Goal: Browse casually: Explore the website without a specific task or goal

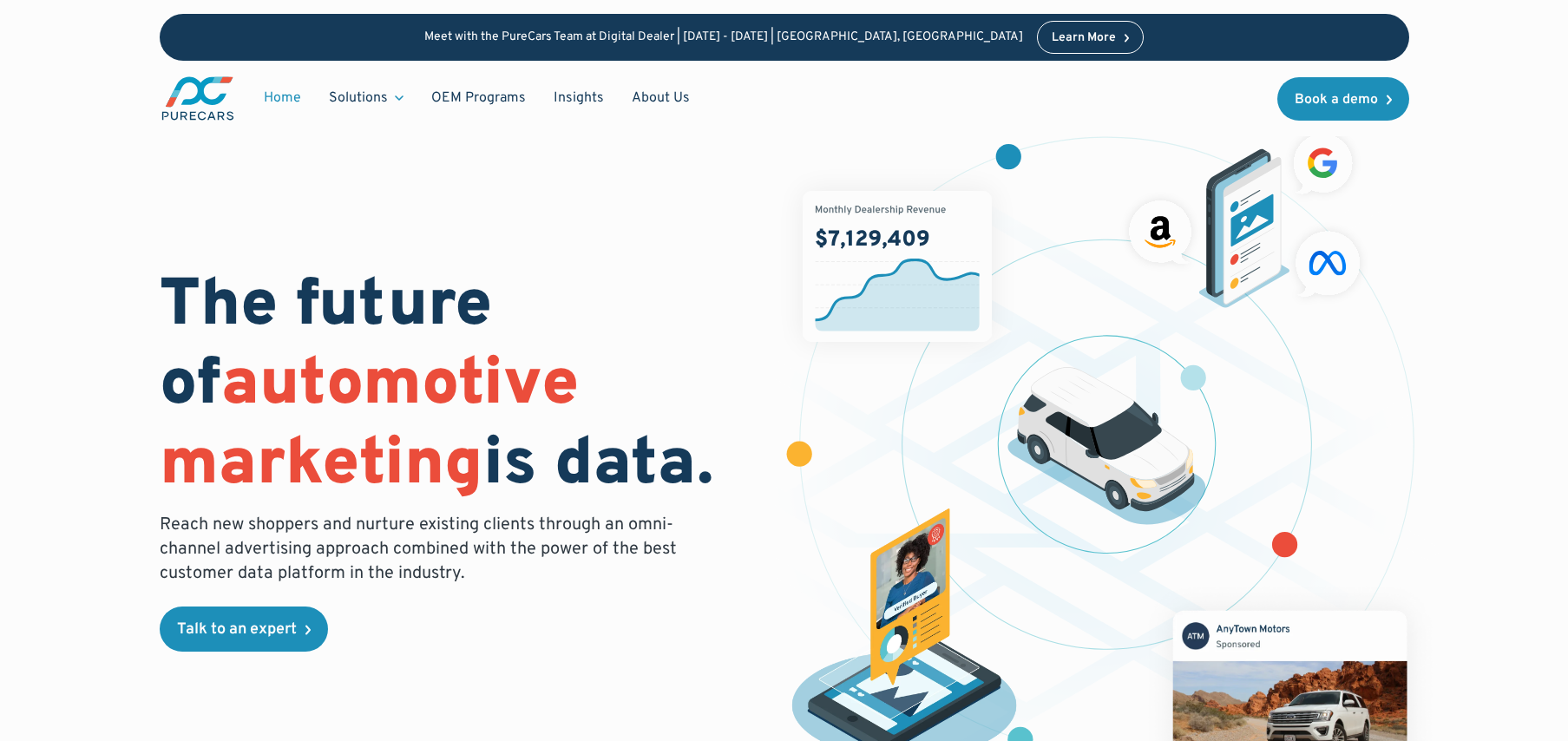
click at [577, 650] on div "The future of automotive marketing is data. Reach new shoppers and nurture exis…" at bounding box center [462, 460] width 604 height 383
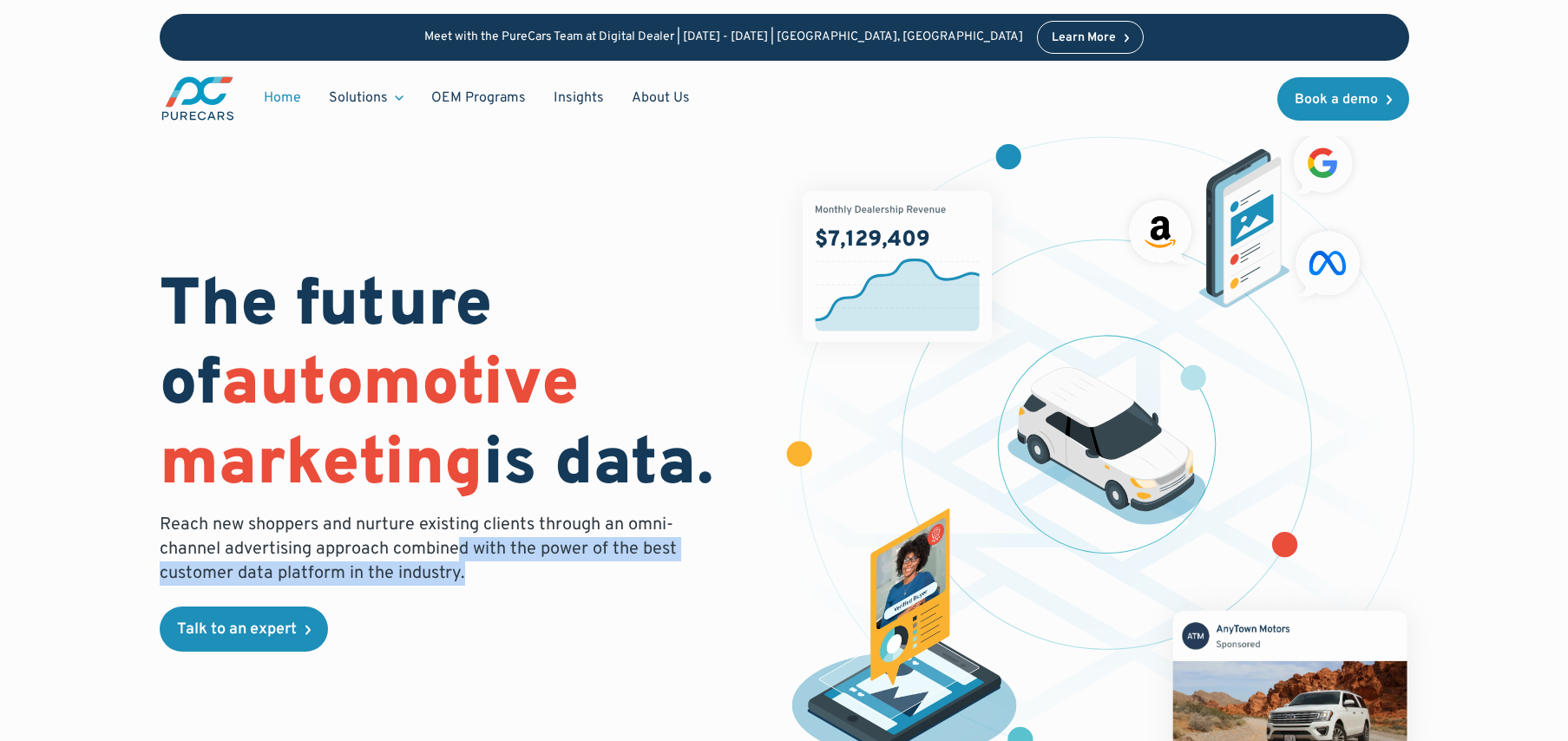
drag, startPoint x: 554, startPoint y: 625, endPoint x: 456, endPoint y: 539, distance: 130.4
click at [456, 539] on div "The future of automotive marketing is data. Reach new shoppers and nurture exis…" at bounding box center [462, 460] width 604 height 383
click at [456, 540] on p "Reach new shoppers and nurture existing clients through an omni-channel adverti…" at bounding box center [423, 549] width 527 height 73
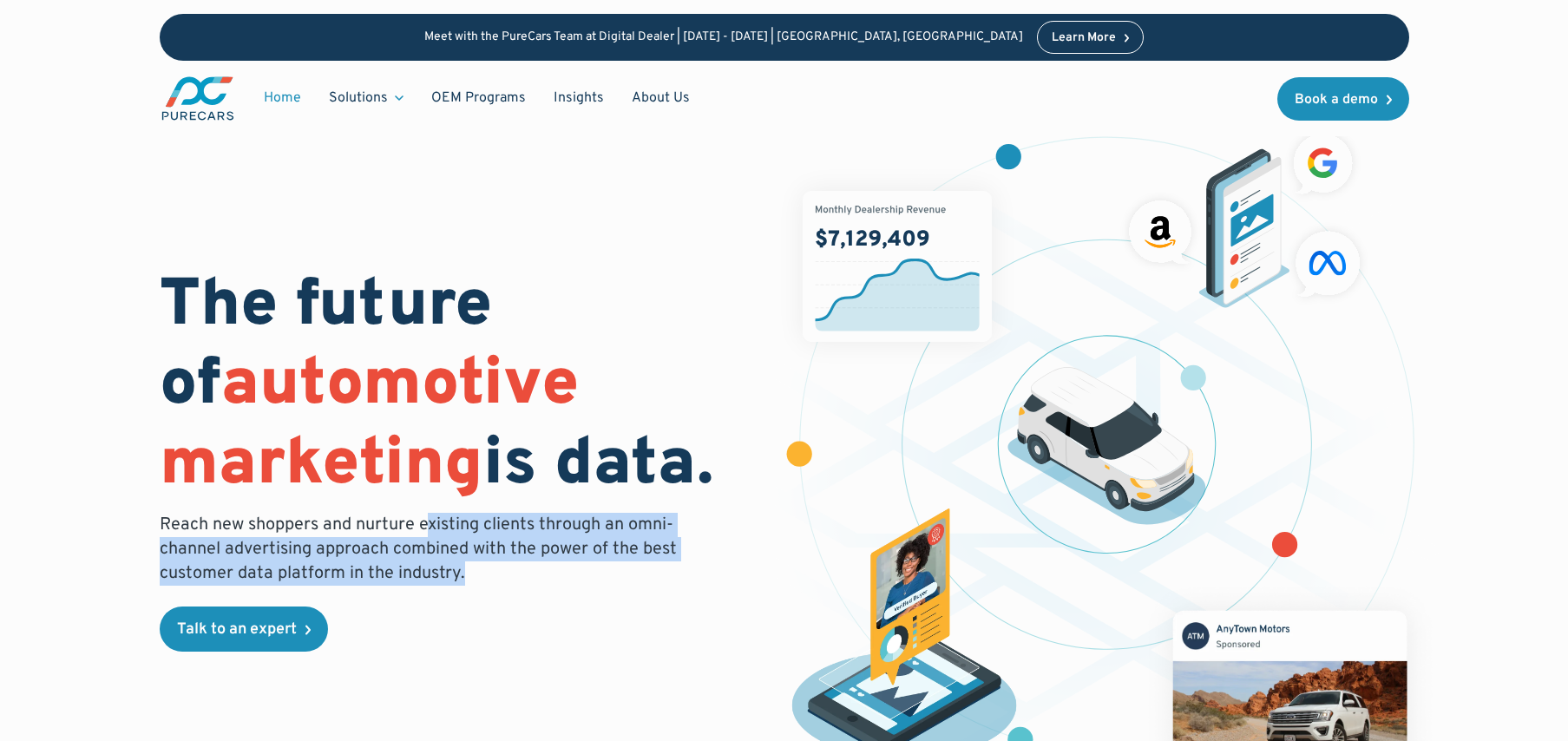
drag, startPoint x: 430, startPoint y: 529, endPoint x: 508, endPoint y: 572, distance: 89.1
click at [508, 572] on p "Reach new shoppers and nurture existing clients through an omni-channel adverti…" at bounding box center [423, 549] width 527 height 73
drag, startPoint x: 508, startPoint y: 572, endPoint x: 426, endPoint y: 526, distance: 94.0
click at [426, 526] on p "Reach new shoppers and nurture existing clients through an omni-channel adverti…" at bounding box center [423, 549] width 527 height 73
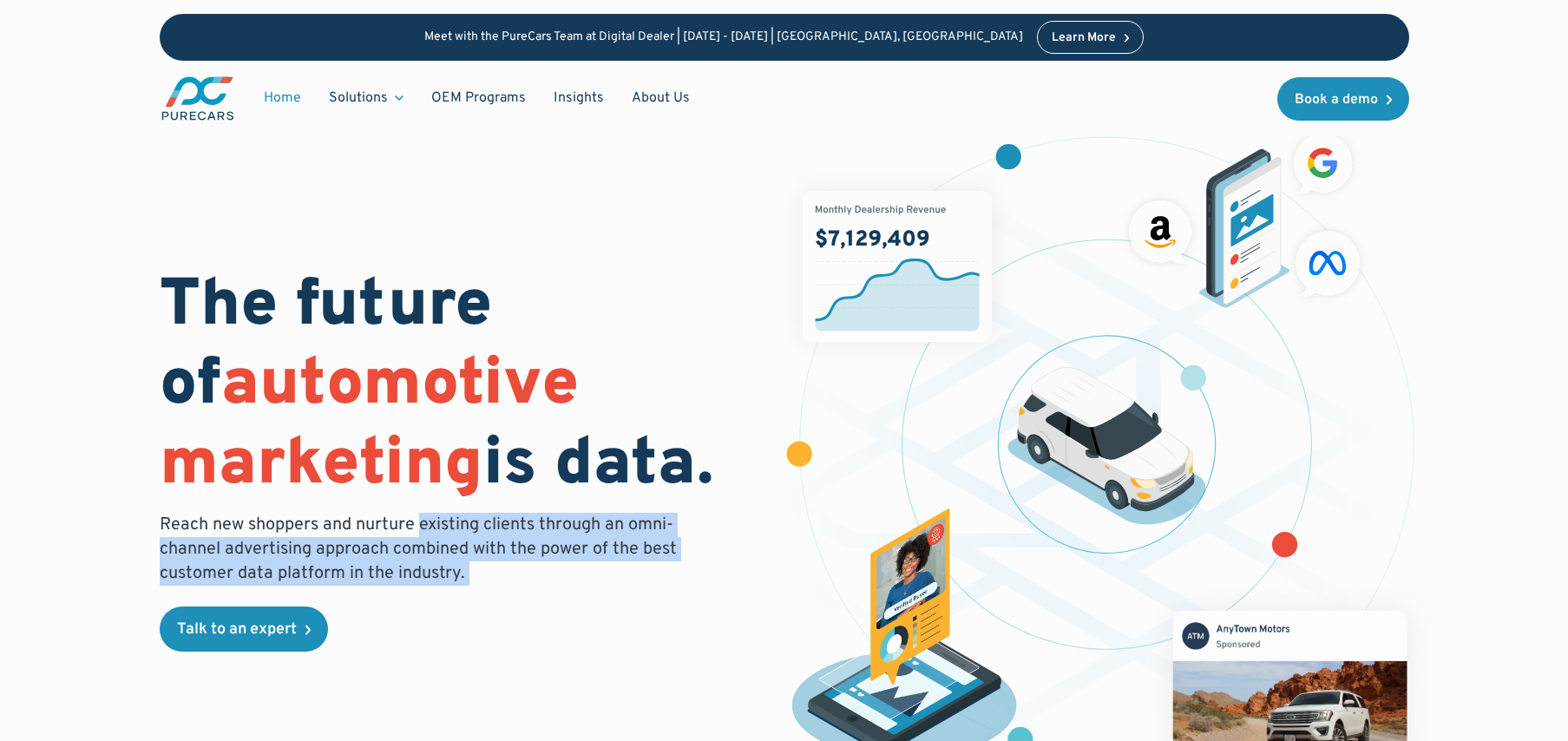
click at [426, 526] on p "Reach new shoppers and nurture existing clients through an omni-channel adverti…" at bounding box center [423, 549] width 527 height 73
drag, startPoint x: 426, startPoint y: 524, endPoint x: 488, endPoint y: 579, distance: 82.9
click at [488, 579] on p "Reach new shoppers and nurture existing clients through an omni-channel adverti…" at bounding box center [423, 549] width 527 height 73
